Goal: Check status: Check status

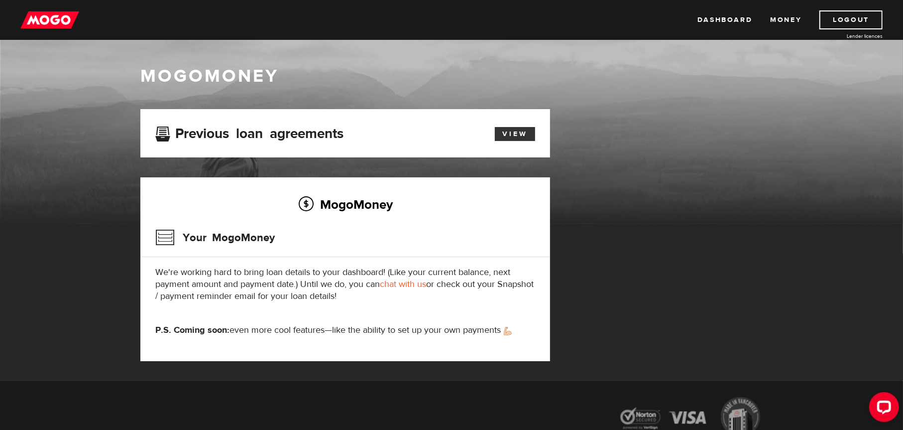
click at [527, 135] on link "View" at bounding box center [515, 134] width 40 height 14
click at [498, 129] on link "View" at bounding box center [515, 134] width 40 height 14
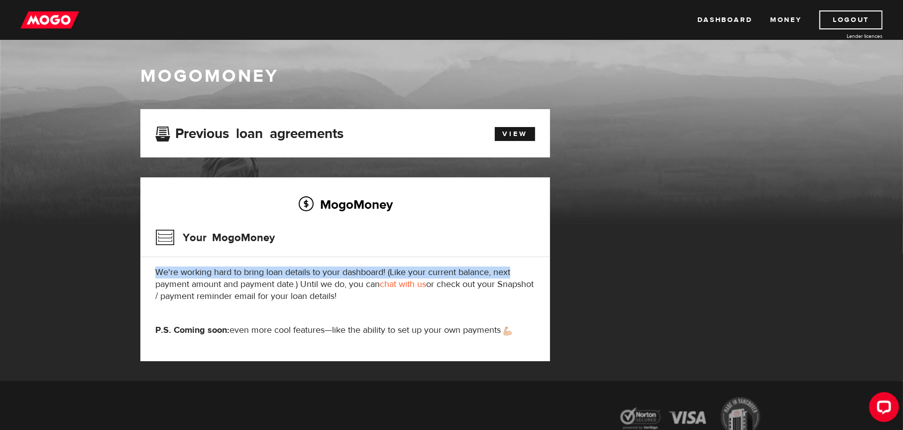
drag, startPoint x: 150, startPoint y: 273, endPoint x: 557, endPoint y: 268, distance: 406.4
click at [557, 268] on div "MogoMoney Your MogoMoney application Expired Your MogoMoney credit decision has…" at bounding box center [345, 245] width 425 height 272
click at [517, 300] on p "We're working hard to bring loan details to your dashboard! (Like your current …" at bounding box center [345, 284] width 380 height 36
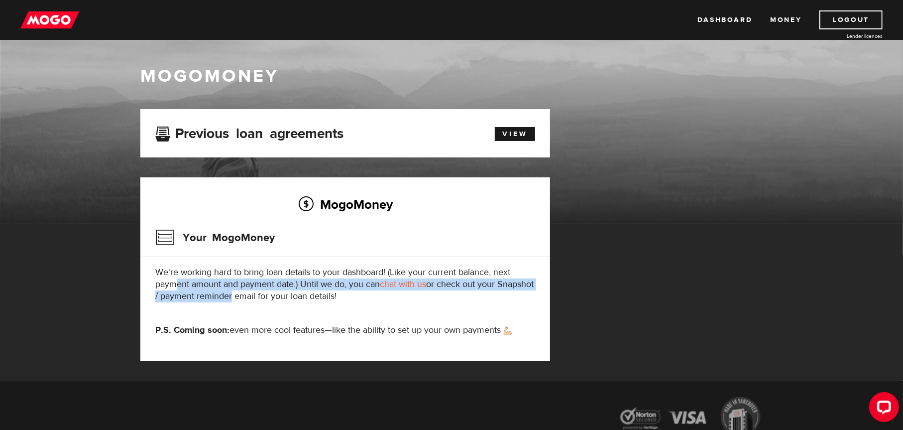
drag, startPoint x: 225, startPoint y: 286, endPoint x: 268, endPoint y: 291, distance: 43.6
click at [268, 291] on p "We're working hard to bring loan details to your dashboard! (Like your current …" at bounding box center [345, 284] width 380 height 36
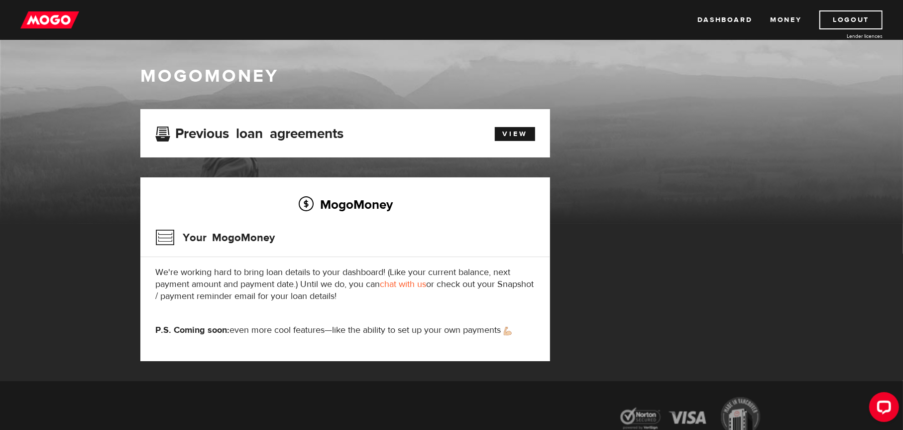
click at [283, 301] on p "We're working hard to bring loan details to your dashboard! (Like your current …" at bounding box center [345, 284] width 380 height 36
click at [524, 131] on link "View" at bounding box center [515, 134] width 40 height 14
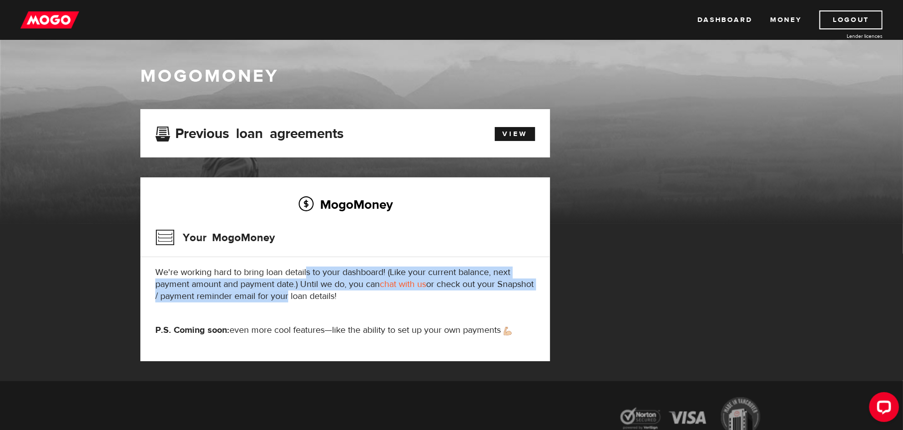
click at [326, 292] on p "We're working hard to bring loan details to your dashboard! (Like your current …" at bounding box center [345, 284] width 380 height 36
click at [402, 283] on link "chat with us" at bounding box center [403, 283] width 46 height 11
click at [715, 14] on link "Dashboard" at bounding box center [725, 19] width 55 height 19
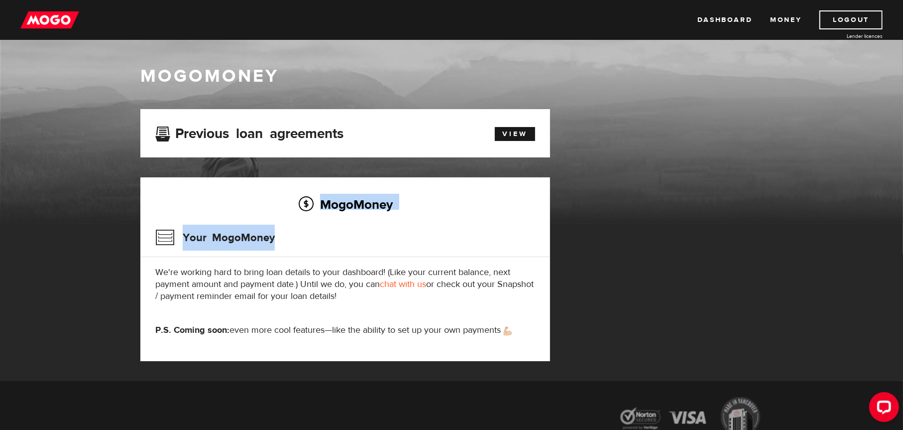
drag, startPoint x: 432, startPoint y: 217, endPoint x: 236, endPoint y: 155, distance: 205.9
click at [230, 200] on div "MogoMoney Your MogoMoney We're working hard to bring loan details to your dashb…" at bounding box center [345, 269] width 410 height 184
click at [227, 124] on div "Previous loan agreements" at bounding box center [312, 133] width 329 height 18
drag, startPoint x: 165, startPoint y: 132, endPoint x: 325, endPoint y: 121, distance: 160.8
click at [325, 121] on div "Previous loan agreements View" at bounding box center [345, 133] width 410 height 48
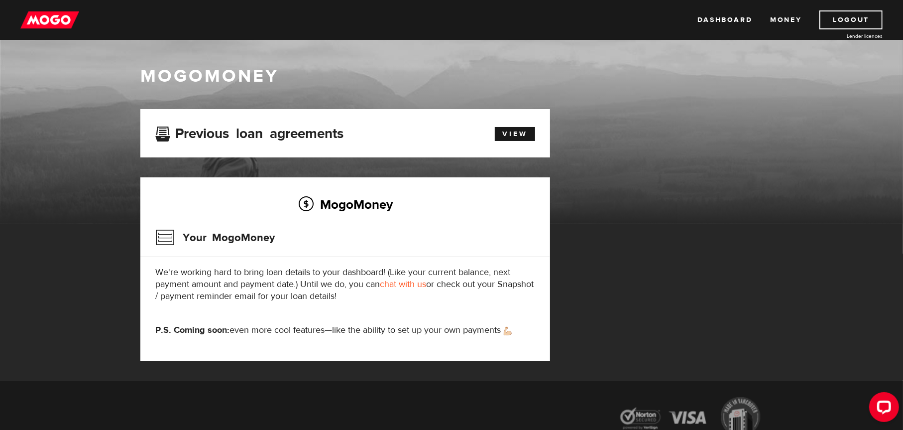
click at [325, 121] on div "Previous loan agreements View" at bounding box center [345, 133] width 410 height 48
